Goal: Transaction & Acquisition: Book appointment/travel/reservation

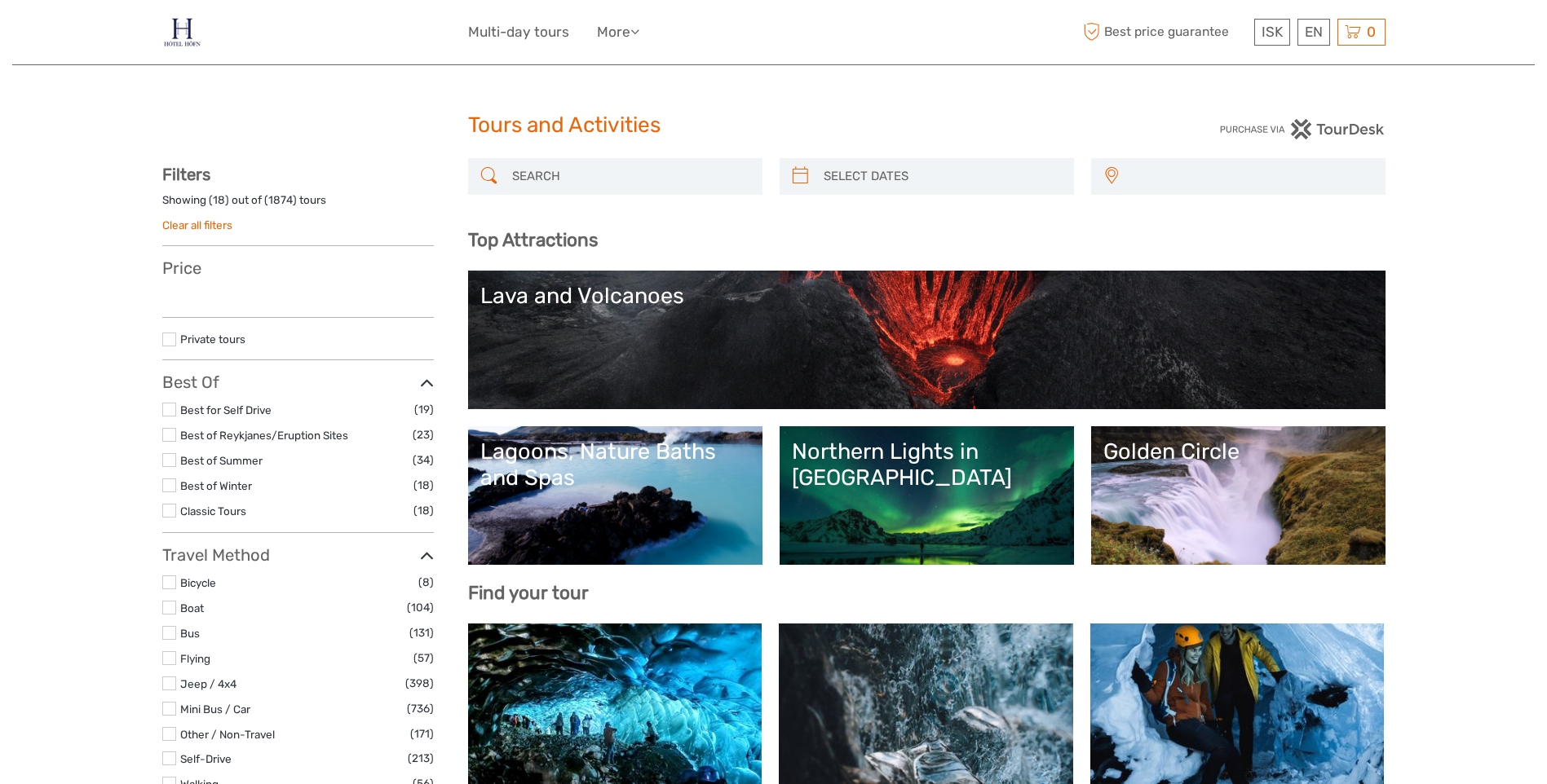
select select
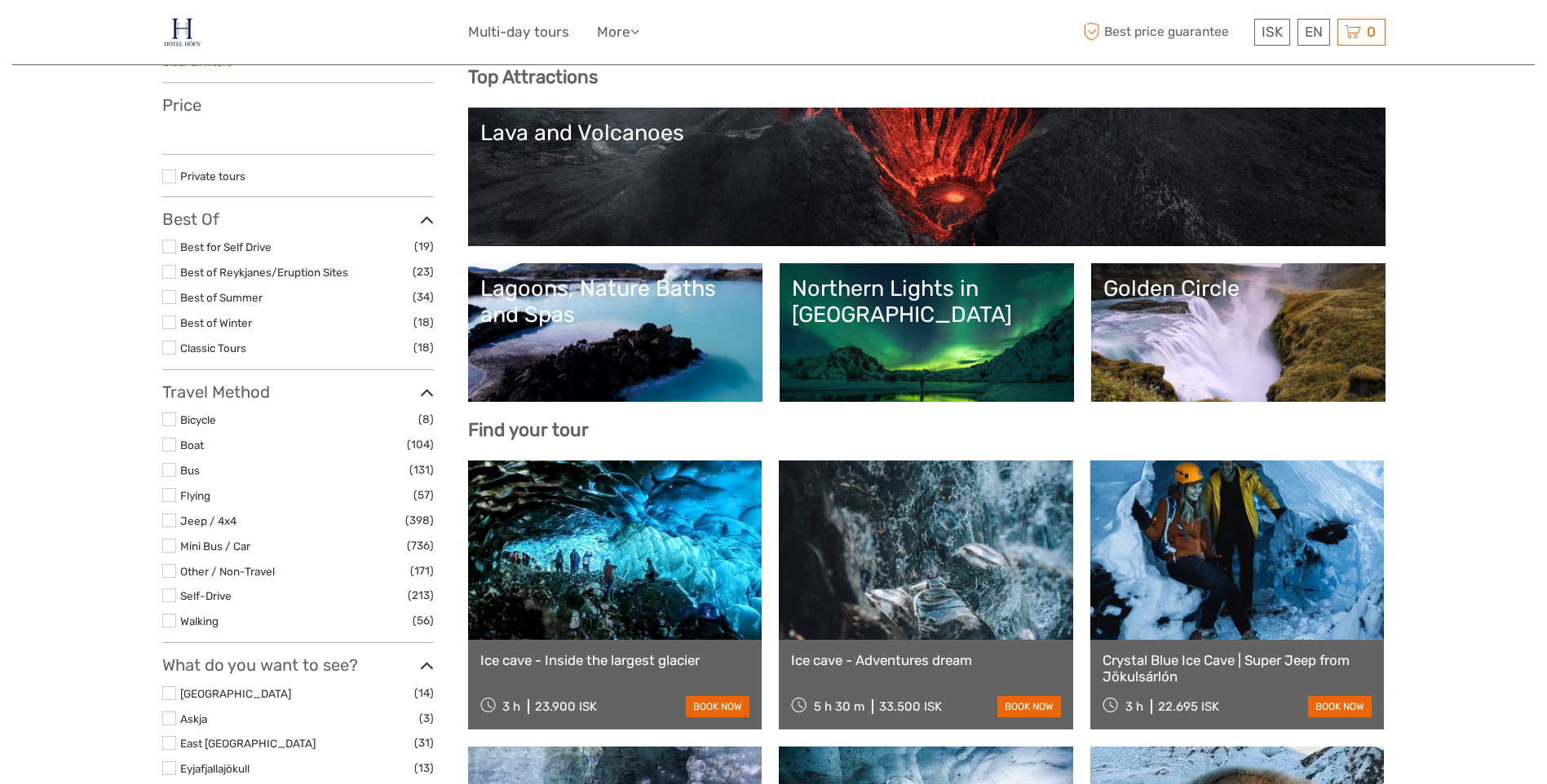
select select
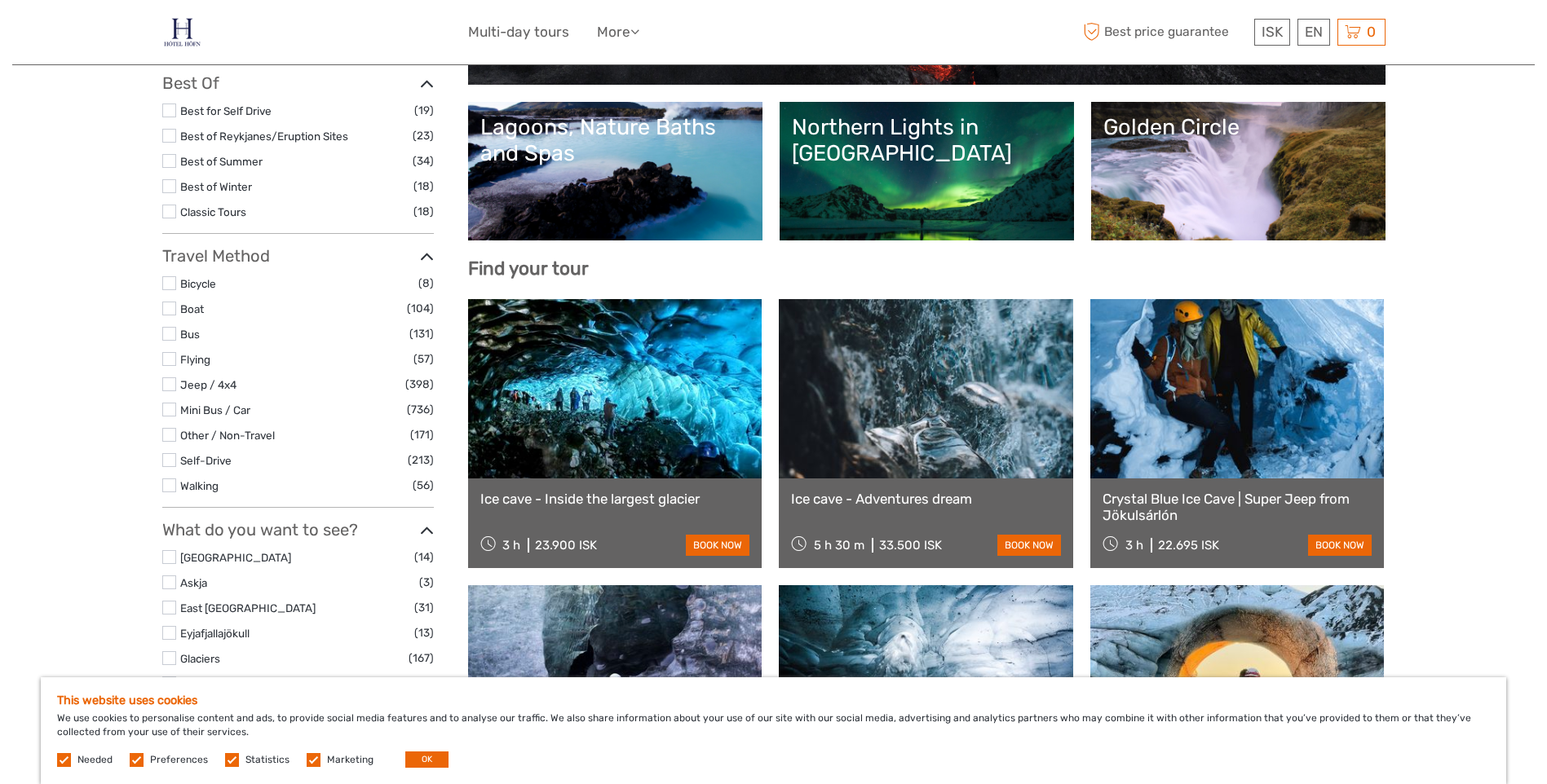
scroll to position [326, 0]
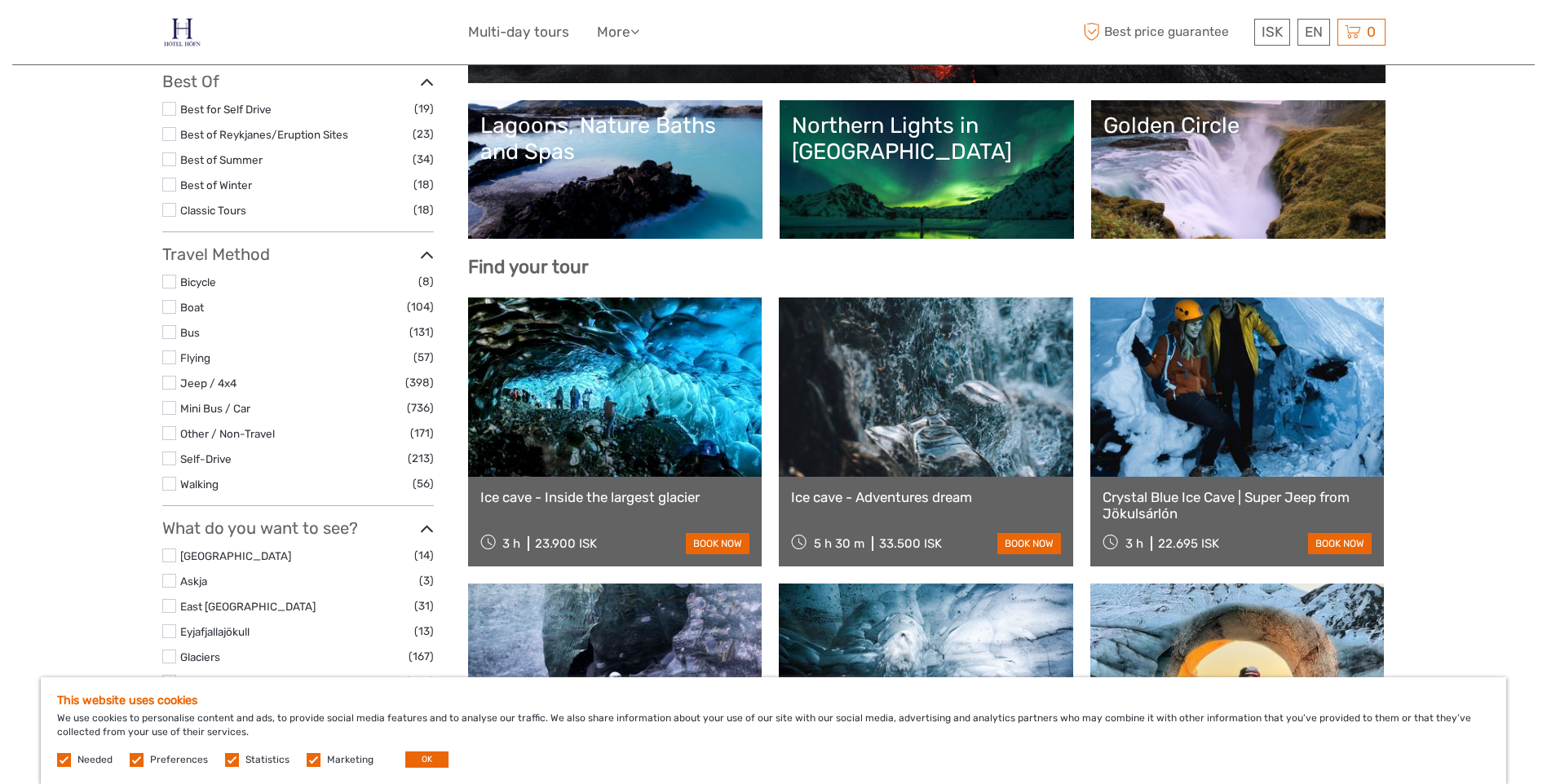
click at [675, 186] on link "Lagoons, Nature Baths and Spas" at bounding box center [614, 170] width 270 height 114
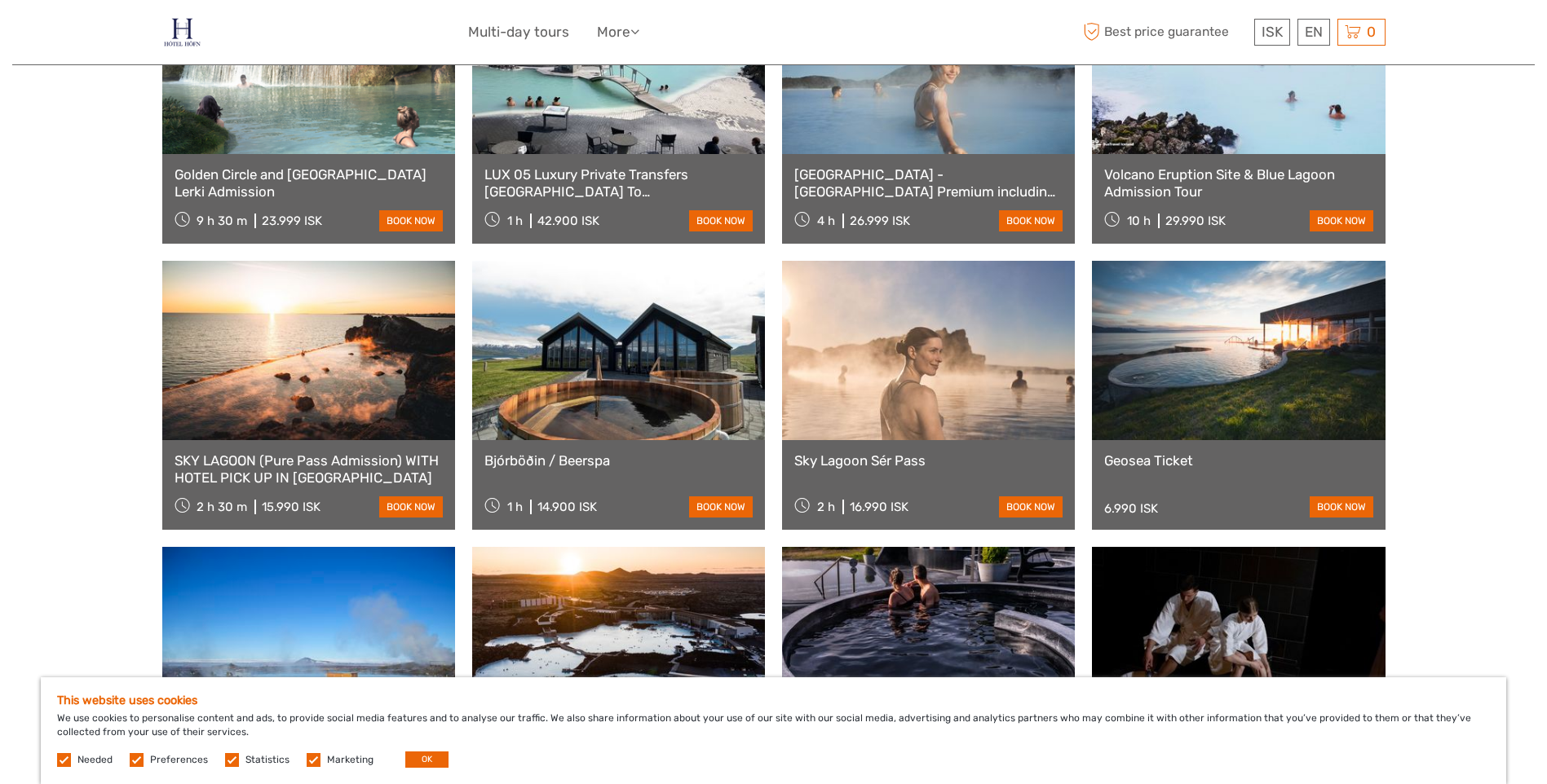
scroll to position [1223, 0]
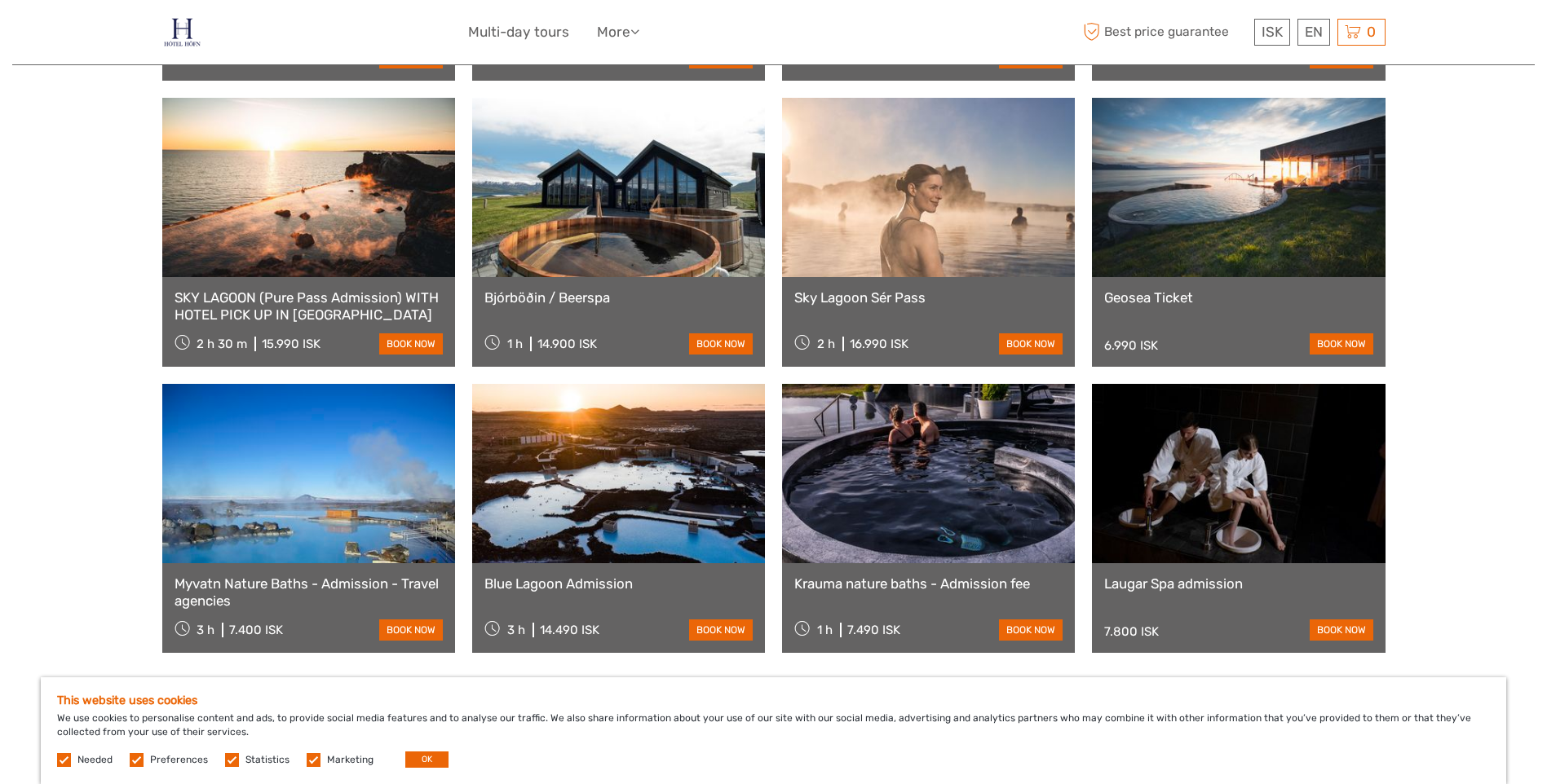
click at [342, 235] on link at bounding box center [309, 187] width 293 height 179
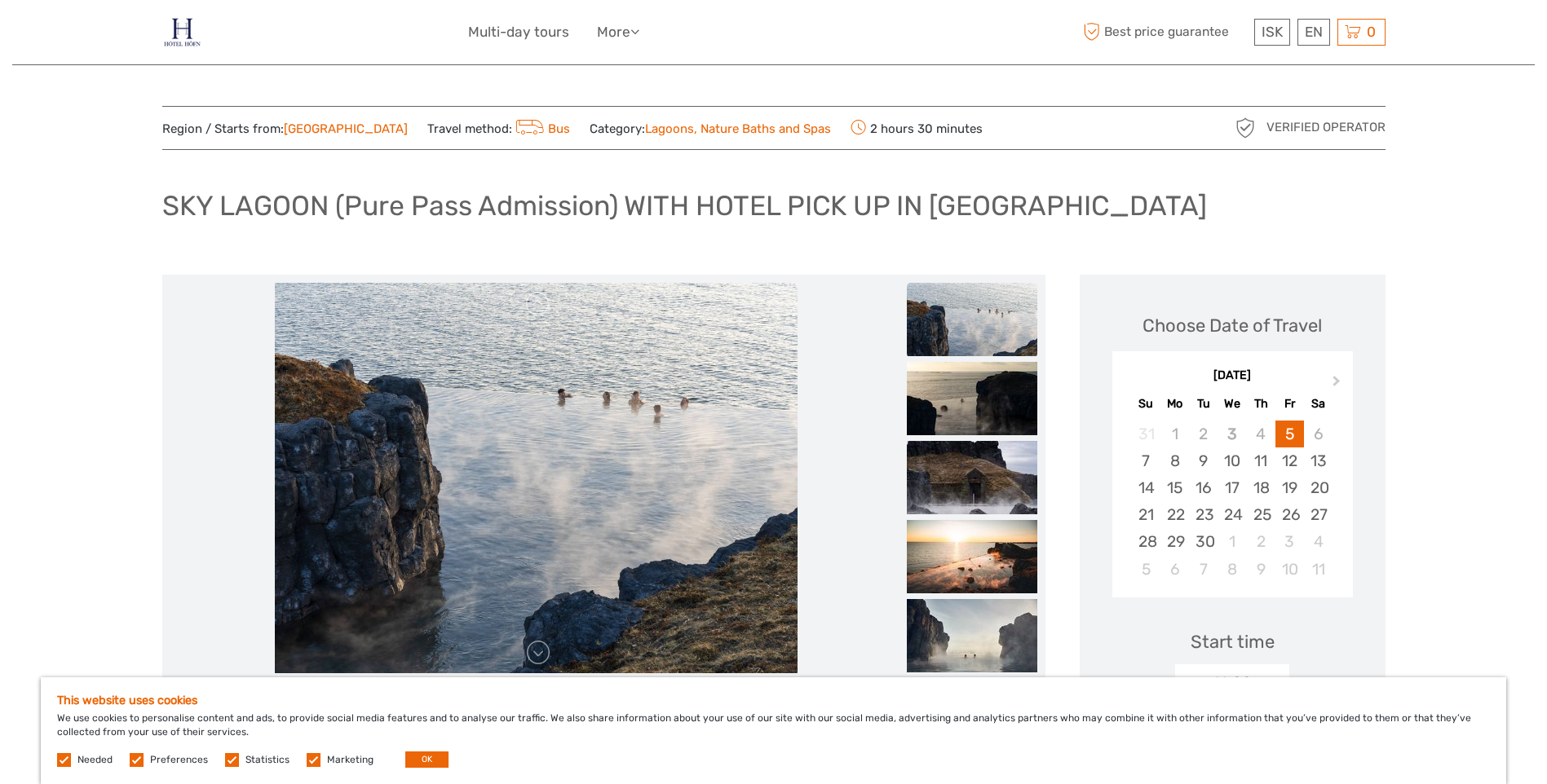
click at [1002, 330] on img at bounding box center [972, 320] width 131 height 74
click at [978, 408] on img at bounding box center [972, 398] width 131 height 74
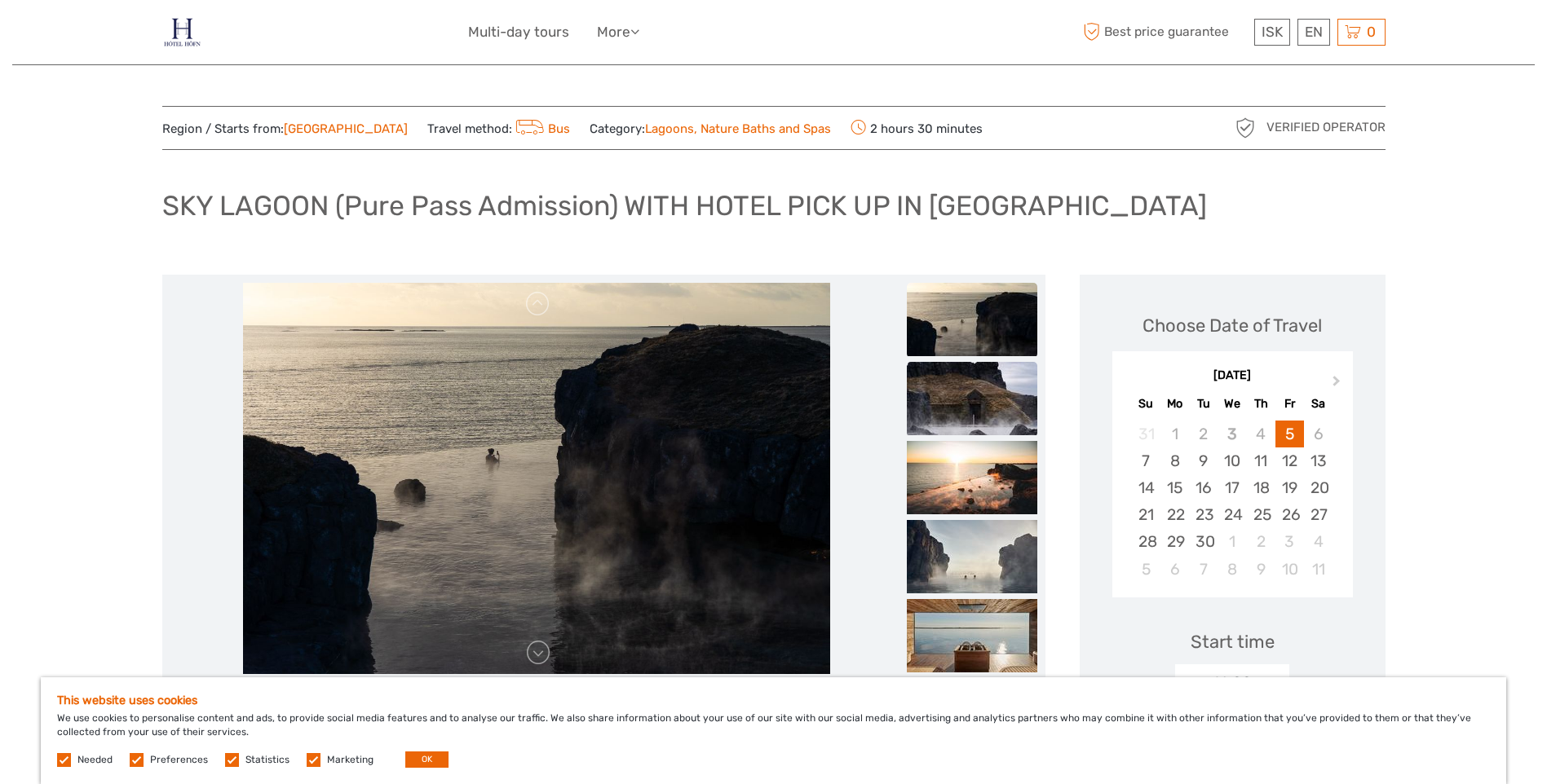
click at [978, 418] on img at bounding box center [972, 398] width 131 height 74
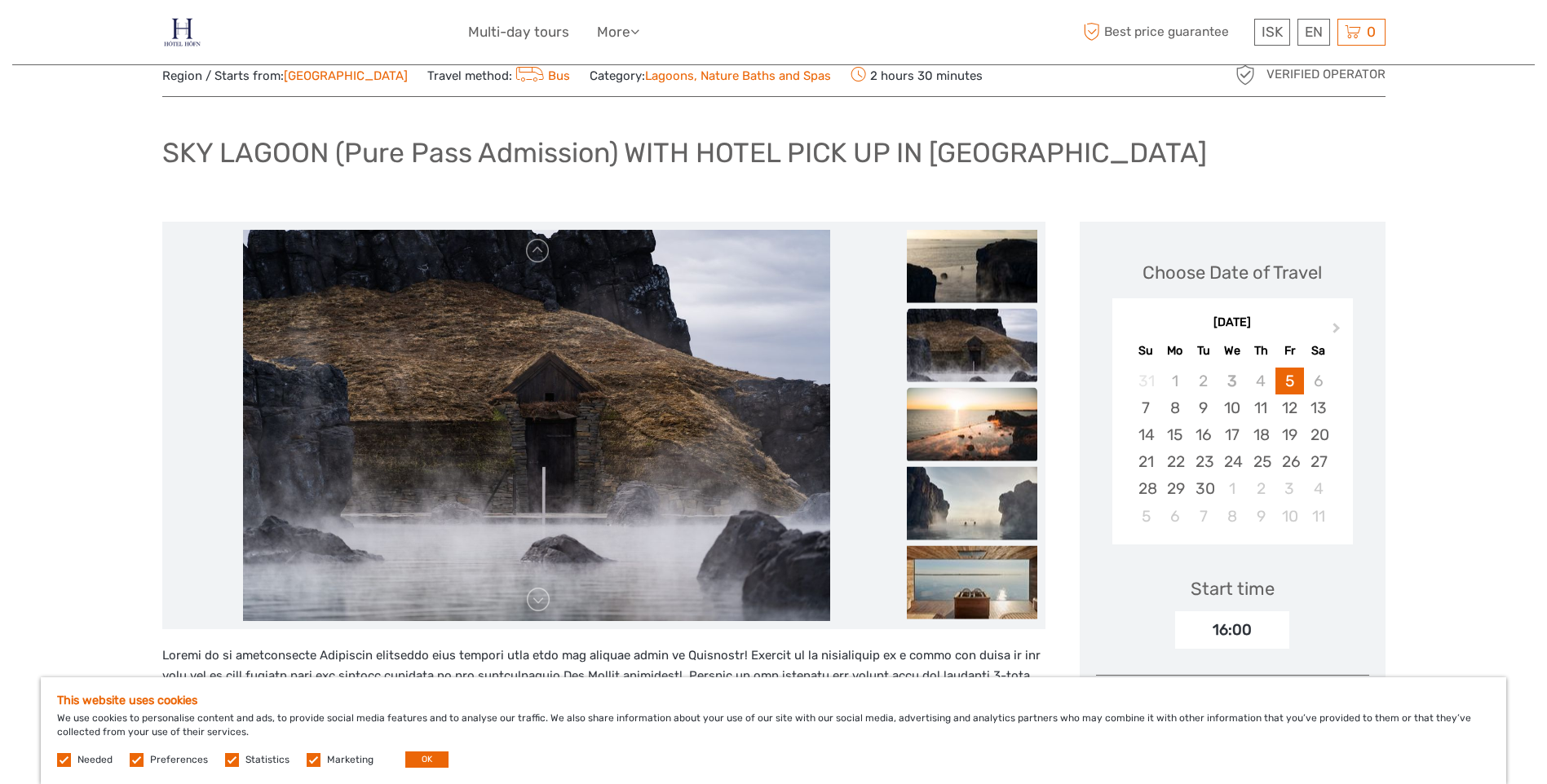
scroll to position [81, 0]
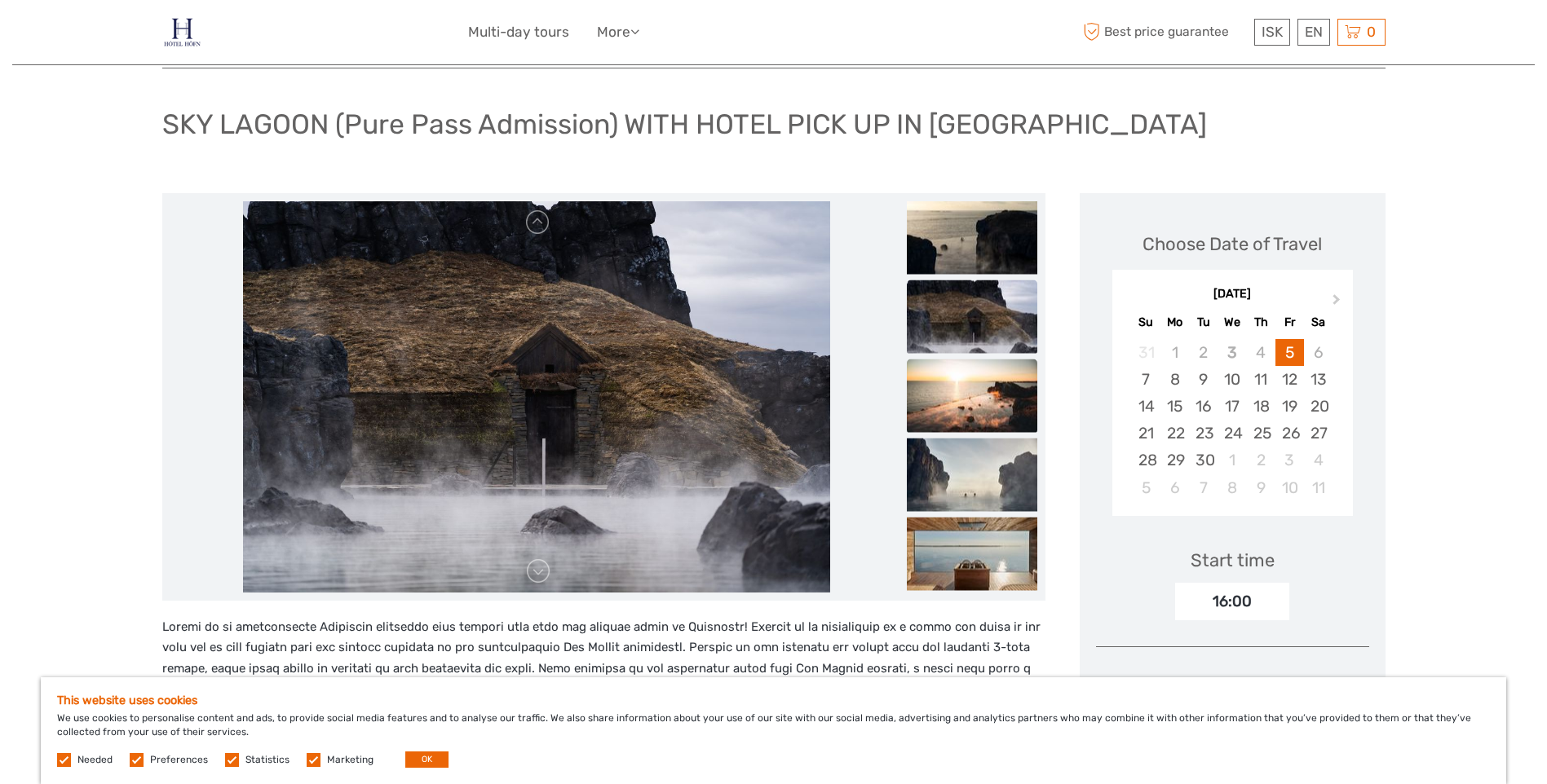
click at [981, 413] on img at bounding box center [972, 395] width 131 height 74
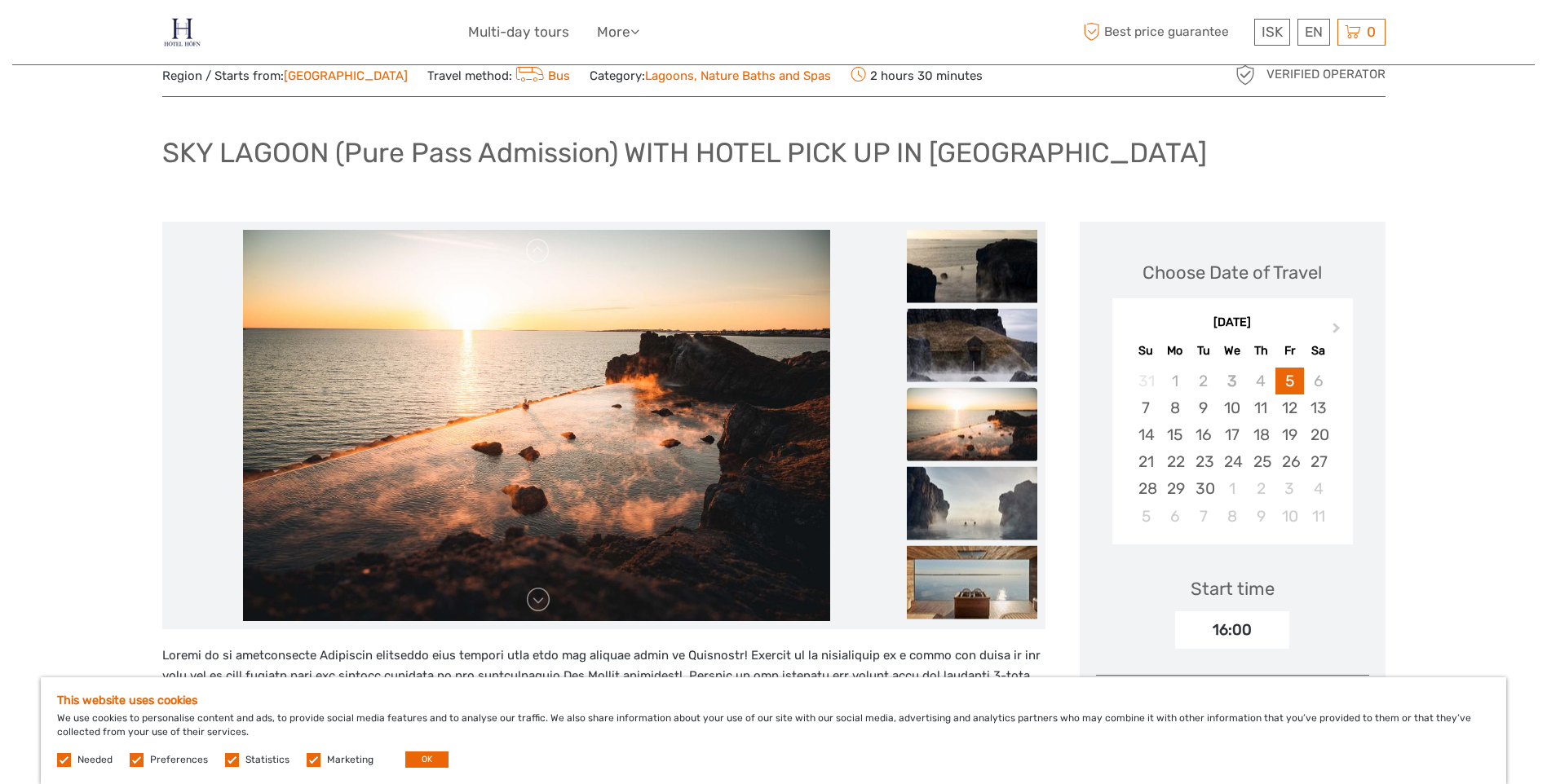
scroll to position [0, 0]
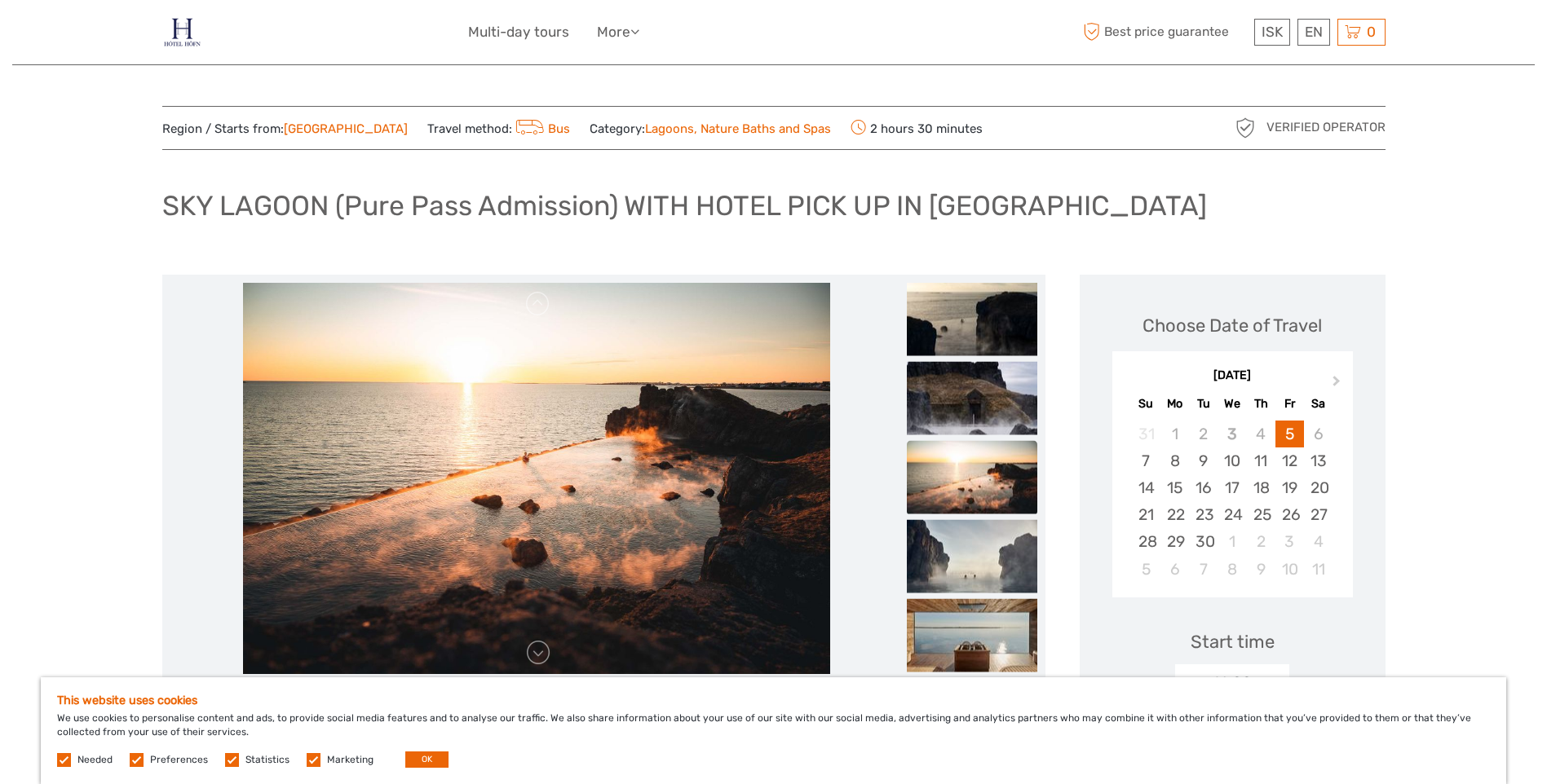
drag, startPoint x: 161, startPoint y: 205, endPoint x: 172, endPoint y: 206, distance: 11.0
click at [172, 206] on h1 "SKY LAGOON (Pure Pass Admission) WITH HOTEL PICK UP IN [GEOGRAPHIC_DATA]" at bounding box center [684, 205] width 1044 height 34
drag, startPoint x: 314, startPoint y: 205, endPoint x: 151, endPoint y: 212, distance: 163.2
copy h1 "SKY LAGOON"
